Goal: Task Accomplishment & Management: Manage account settings

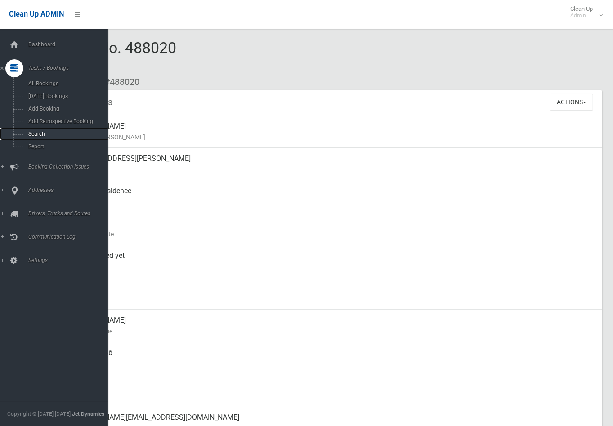
click at [17, 132] on link "Search" at bounding box center [58, 134] width 116 height 13
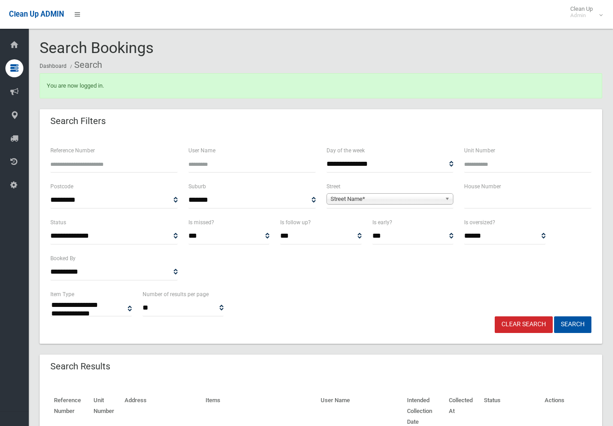
select select
click at [505, 198] on input "text" at bounding box center [527, 200] width 127 height 17
type input "**"
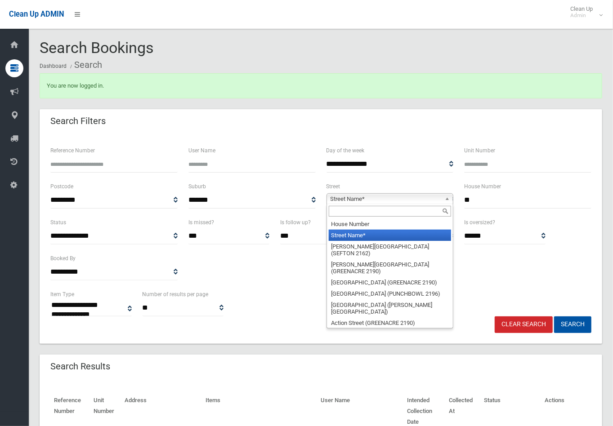
click at [403, 200] on span "Street Name*" at bounding box center [386, 199] width 111 height 11
click at [392, 210] on input "text" at bounding box center [390, 211] width 123 height 11
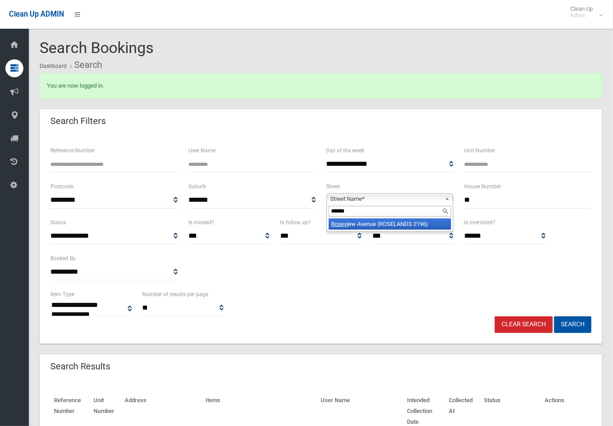
type input "******"
click at [393, 223] on li "Rosevi ew Avenue (ROSELANDS 2196)" at bounding box center [390, 224] width 123 height 11
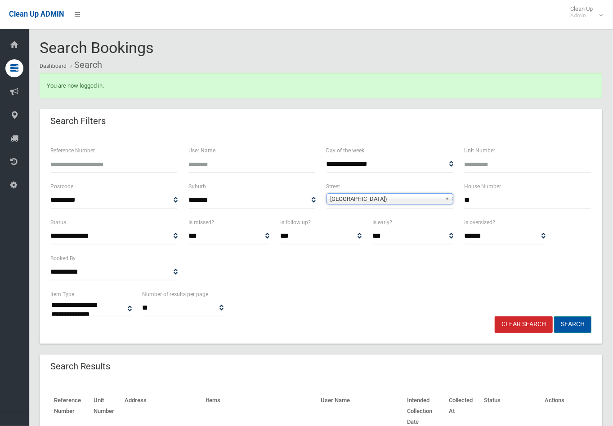
click at [576, 327] on button "Search" at bounding box center [572, 325] width 37 height 17
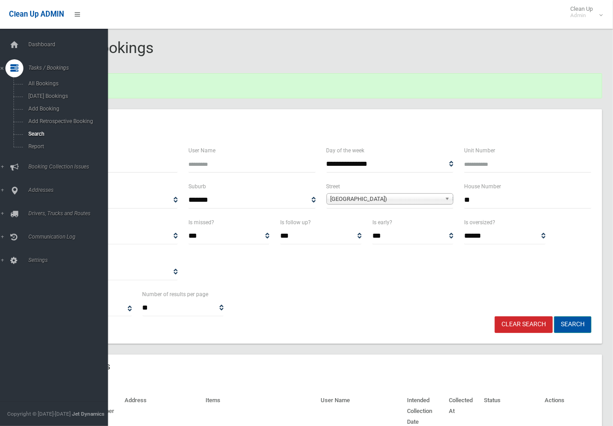
scroll to position [150, 0]
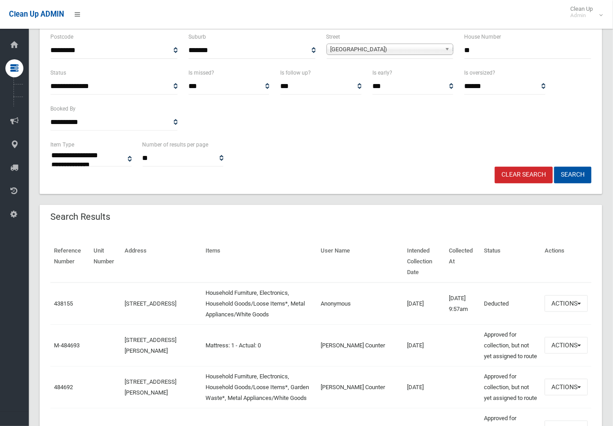
click at [332, 173] on div "Clear Search Search" at bounding box center [321, 175] width 552 height 17
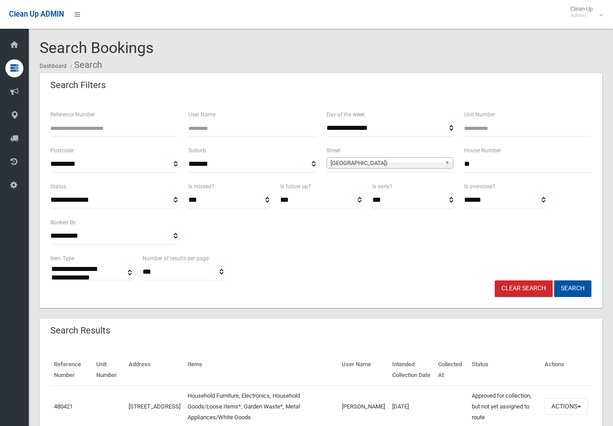
select select
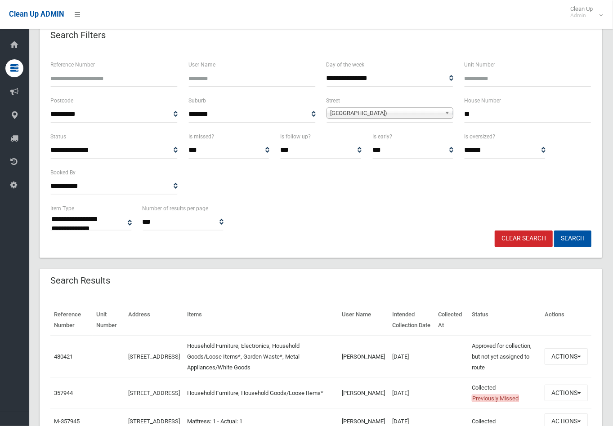
scroll to position [100, 0]
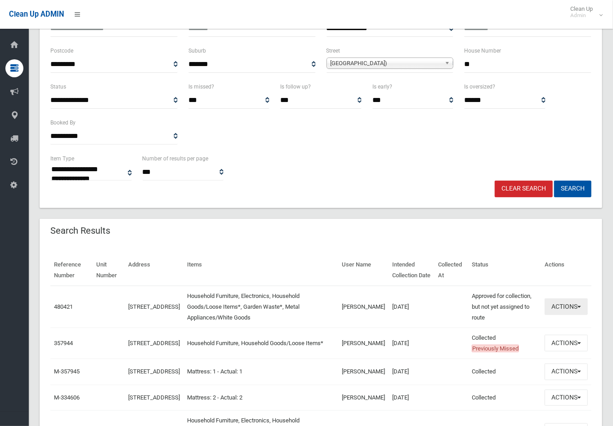
click at [568, 304] on button "Actions" at bounding box center [566, 307] width 43 height 17
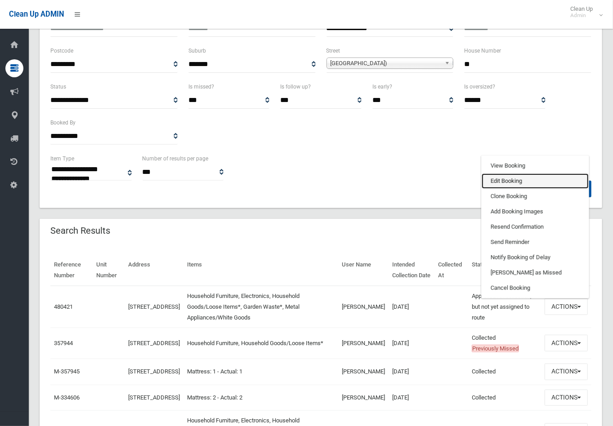
click at [503, 178] on link "Edit Booking" at bounding box center [535, 181] width 107 height 15
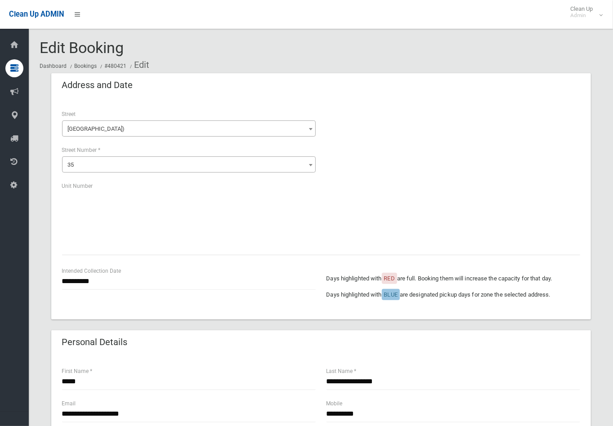
scroll to position [100, 0]
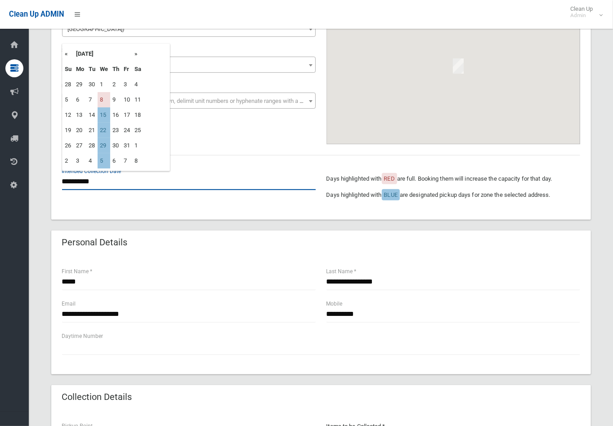
click at [80, 182] on input "**********" at bounding box center [189, 182] width 254 height 17
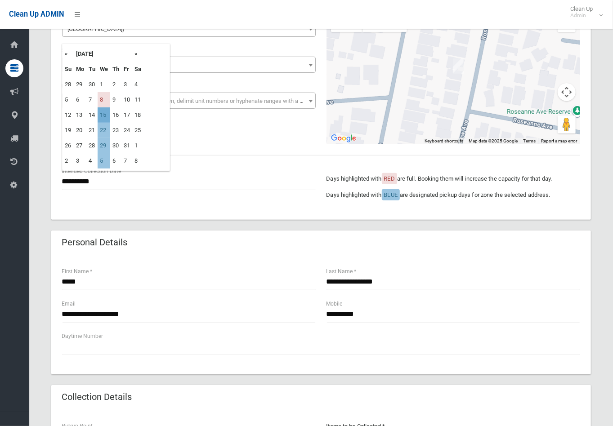
click at [107, 114] on td "15" at bounding box center [104, 114] width 13 height 15
type input "**********"
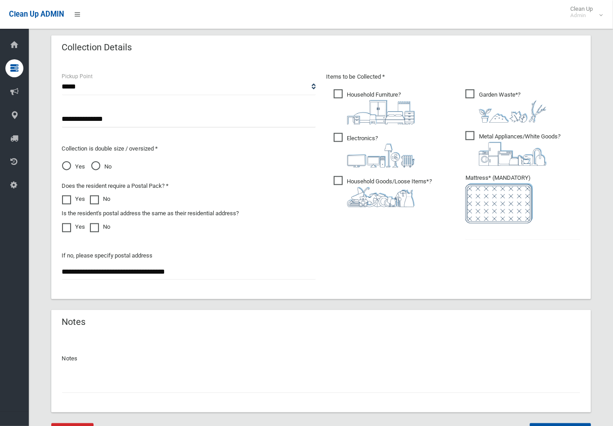
scroll to position [495, 0]
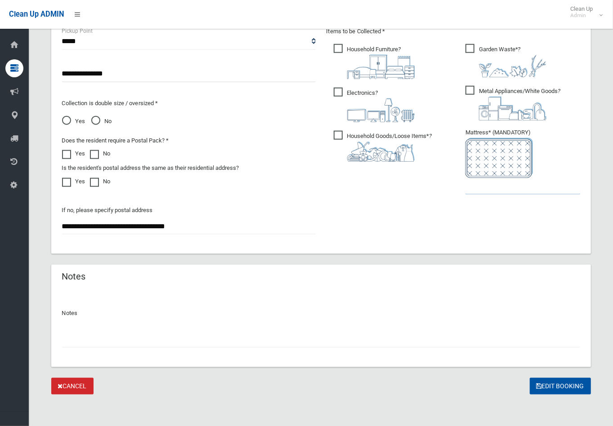
click at [474, 191] on input "text" at bounding box center [522, 186] width 115 height 17
type input "*"
drag, startPoint x: 558, startPoint y: 382, endPoint x: 262, endPoint y: 388, distance: 296.4
drag, startPoint x: 299, startPoint y: 329, endPoint x: 309, endPoint y: 326, distance: 10.7
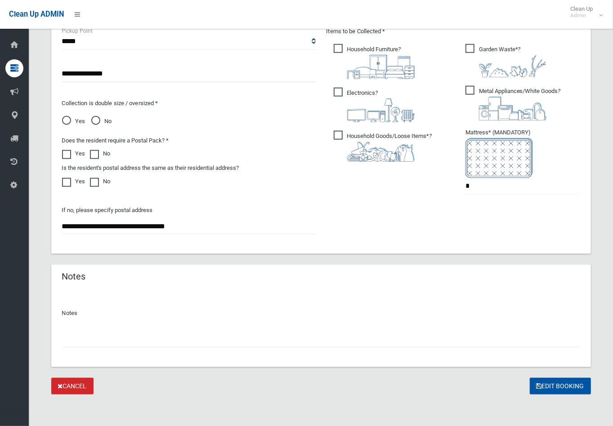
click at [300, 328] on div at bounding box center [321, 336] width 518 height 24
click at [559, 381] on button "Edit Booking" at bounding box center [560, 386] width 61 height 17
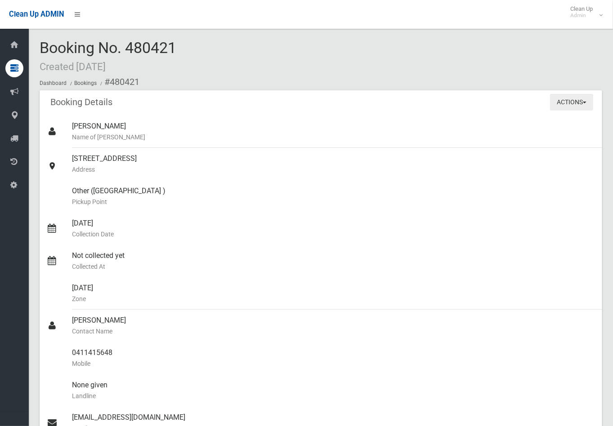
click at [572, 102] on button "Actions" at bounding box center [571, 102] width 43 height 17
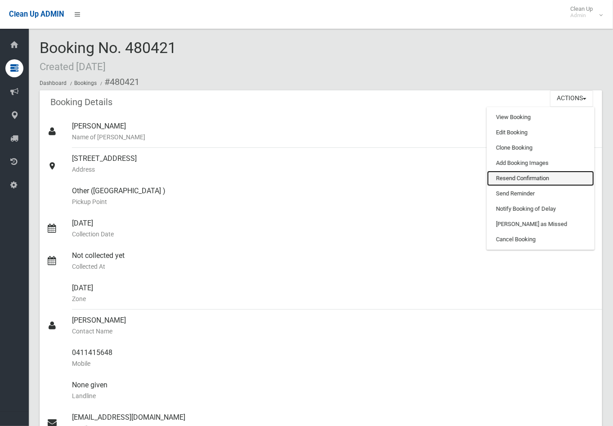
click at [507, 181] on link "Resend Confirmation" at bounding box center [540, 178] width 107 height 15
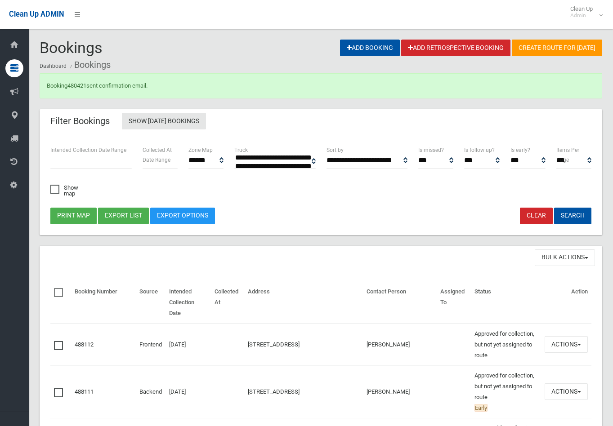
select select
